Goal: Use online tool/utility: Utilize a website feature to perform a specific function

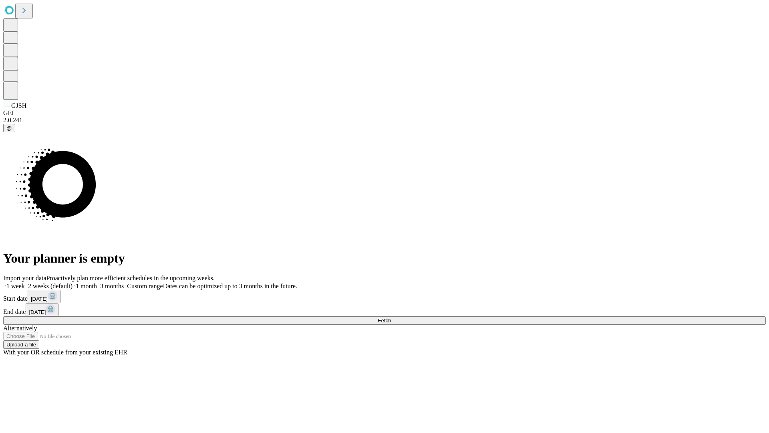
click at [391, 317] on span "Fetch" at bounding box center [384, 320] width 13 height 6
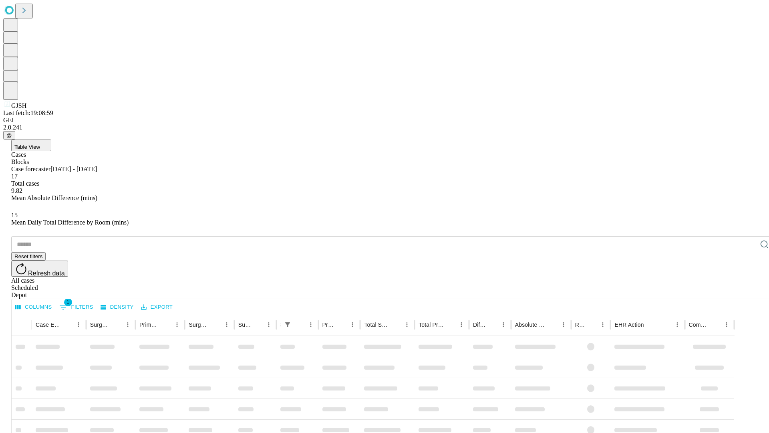
click at [40, 144] on span "Table View" at bounding box center [27, 147] width 26 height 6
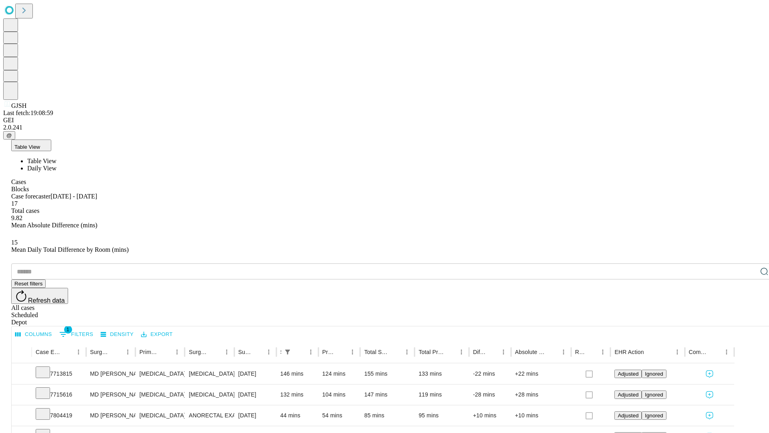
click at [56, 165] on span "Daily View" at bounding box center [41, 168] width 29 height 7
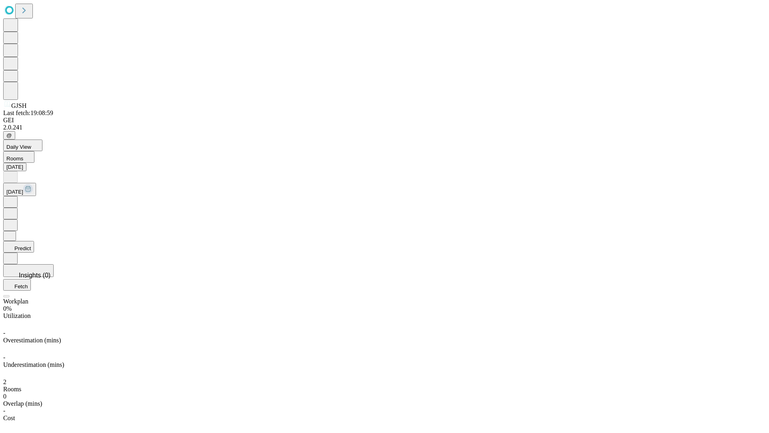
click at [34, 241] on button "Predict" at bounding box center [18, 247] width 31 height 12
